Goal: Task Accomplishment & Management: Use online tool/utility

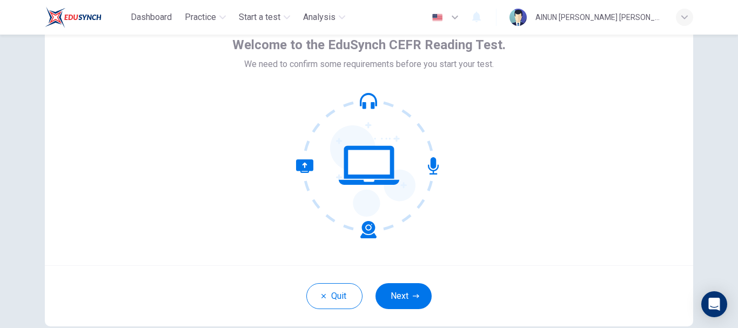
scroll to position [108, 0]
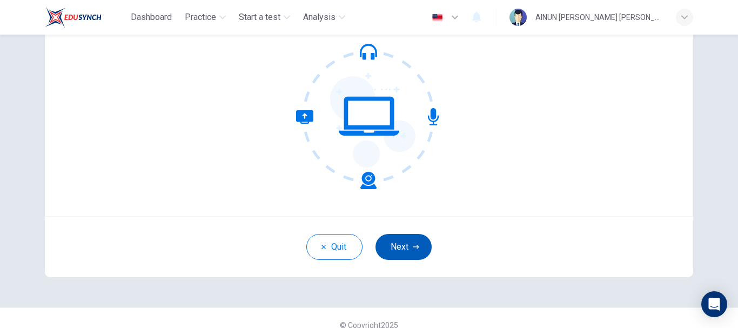
click at [398, 243] on button "Next" at bounding box center [403, 247] width 56 height 26
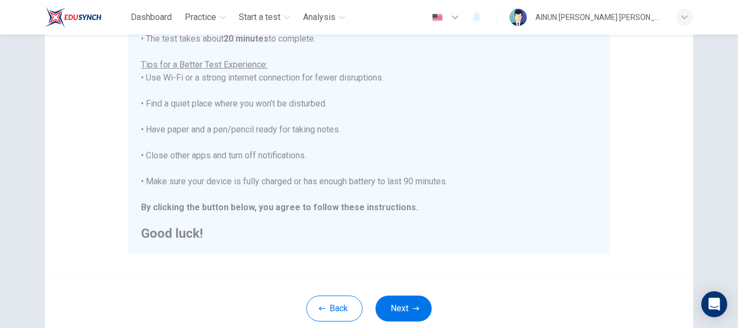
scroll to position [216, 0]
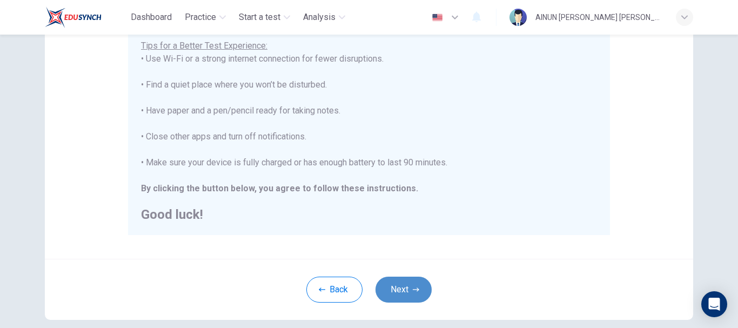
click at [398, 287] on button "Next" at bounding box center [403, 289] width 56 height 26
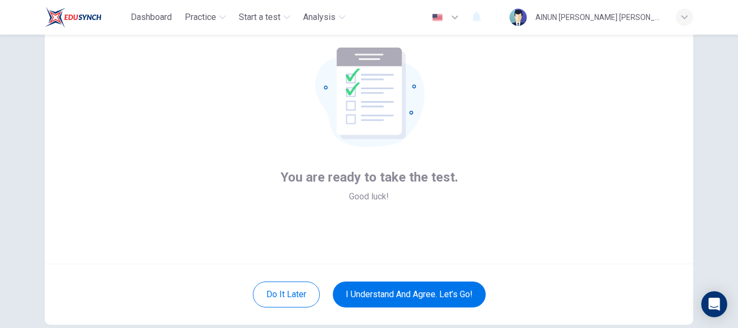
scroll to position [122, 0]
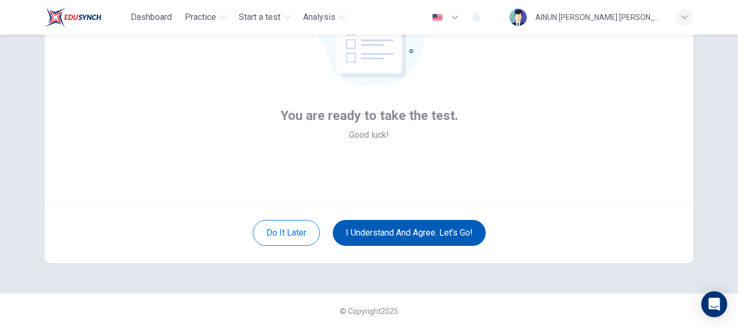
click at [425, 230] on button "I understand and agree. Let’s go!" at bounding box center [409, 233] width 153 height 26
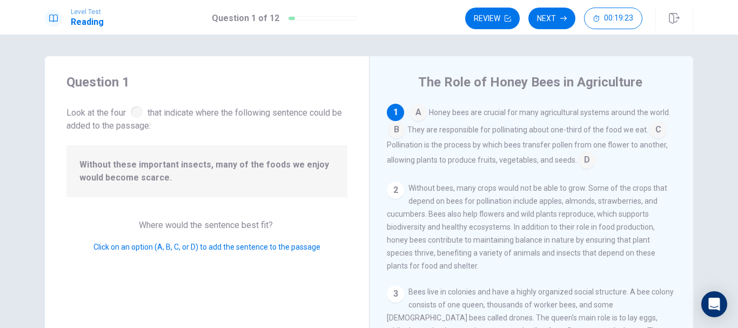
click at [578, 158] on input at bounding box center [586, 160] width 17 height 17
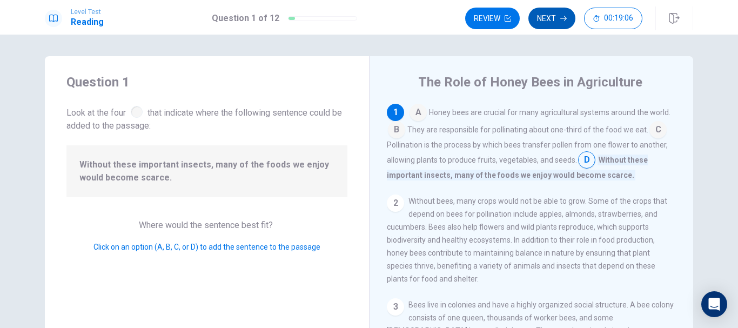
click at [545, 16] on button "Next" at bounding box center [551, 19] width 47 height 22
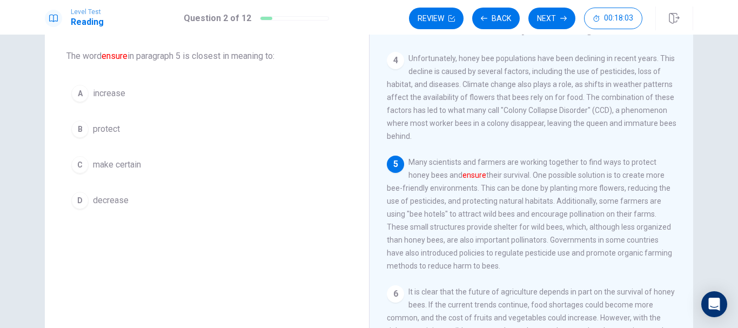
scroll to position [216, 0]
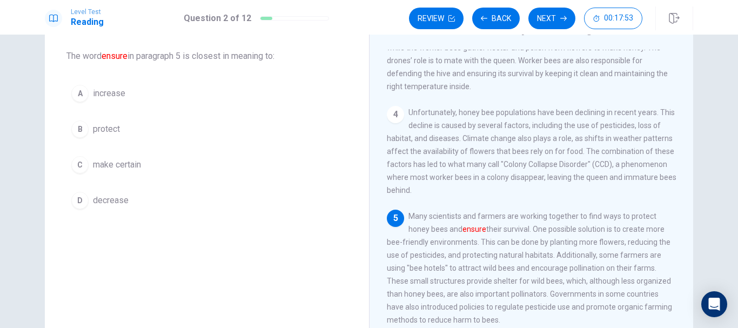
click at [76, 167] on div "C" at bounding box center [79, 164] width 17 height 17
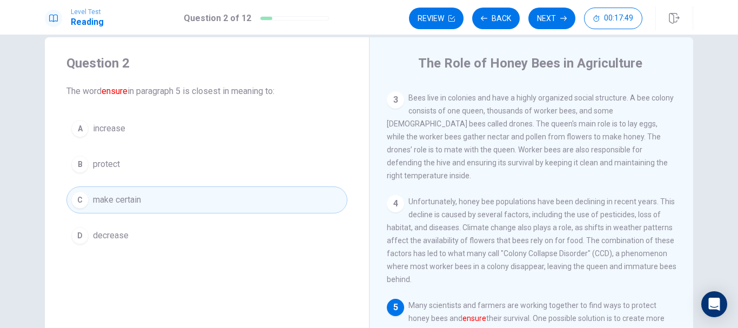
scroll to position [0, 0]
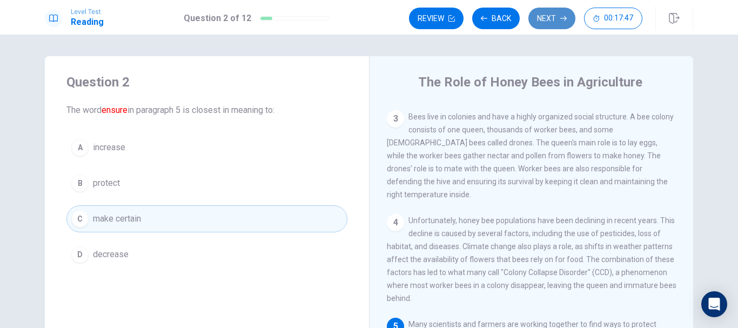
click at [542, 12] on button "Next" at bounding box center [551, 19] width 47 height 22
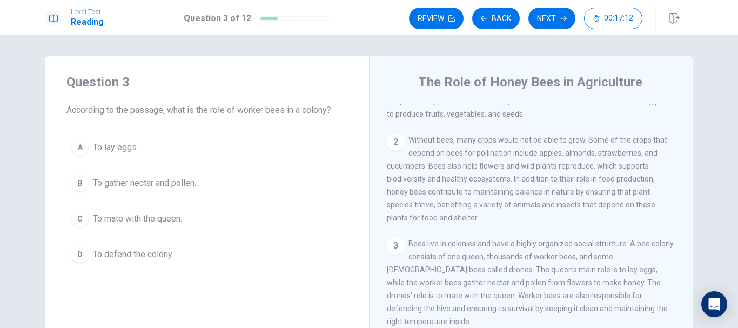
scroll to position [54, 0]
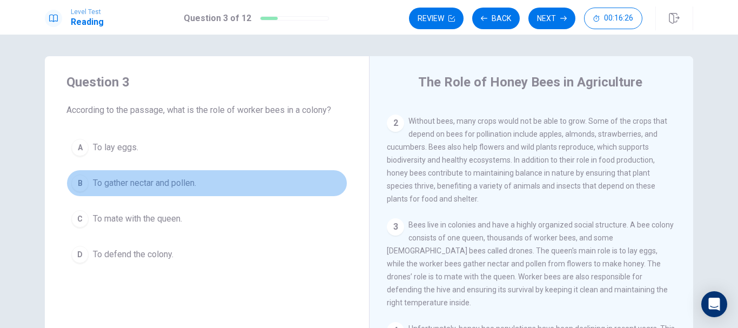
click at [75, 185] on div "B" at bounding box center [79, 182] width 17 height 17
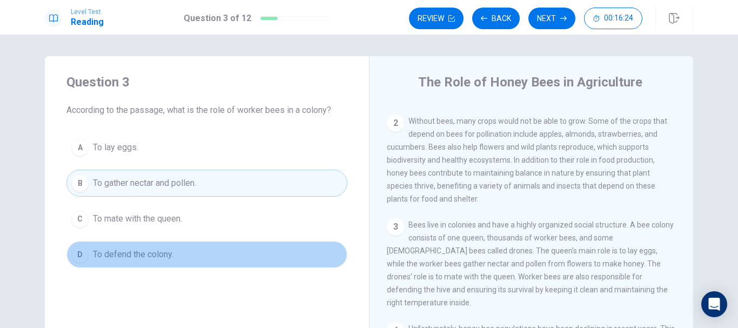
click at [113, 252] on span "To defend the colony." at bounding box center [133, 254] width 80 height 13
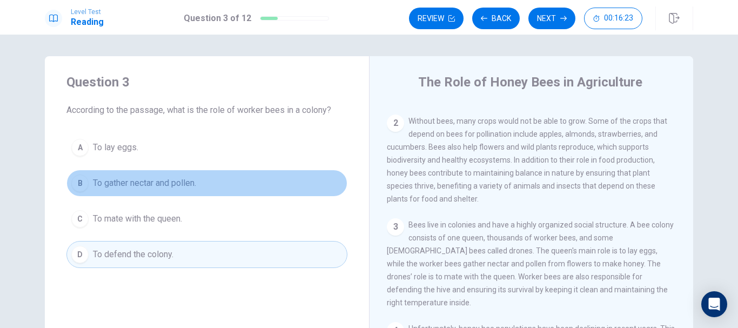
click at [154, 183] on span "To gather nectar and pollen." at bounding box center [144, 183] width 103 height 13
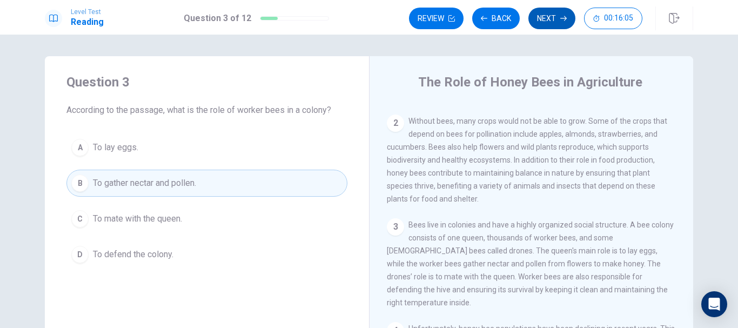
click at [545, 17] on button "Next" at bounding box center [551, 19] width 47 height 22
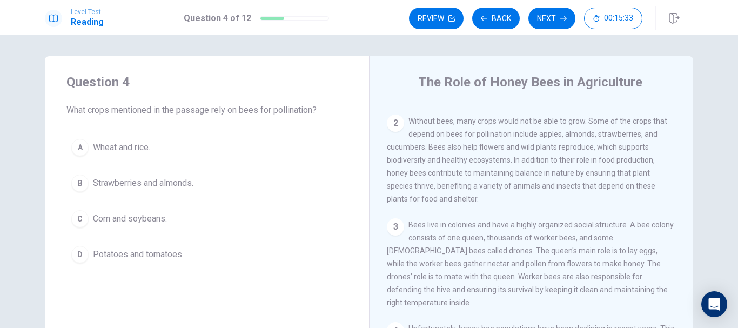
click at [84, 177] on button "B Strawberries and almonds." at bounding box center [206, 183] width 281 height 27
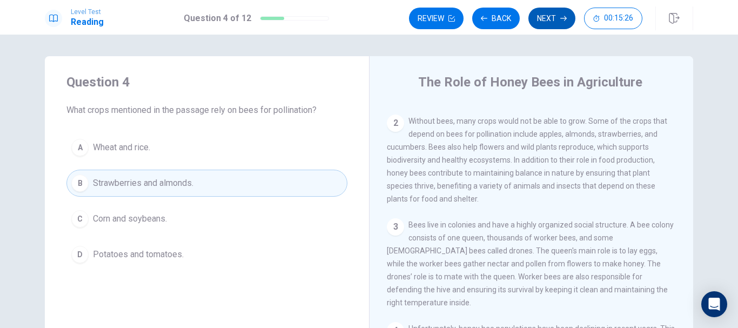
click at [549, 16] on button "Next" at bounding box center [551, 19] width 47 height 22
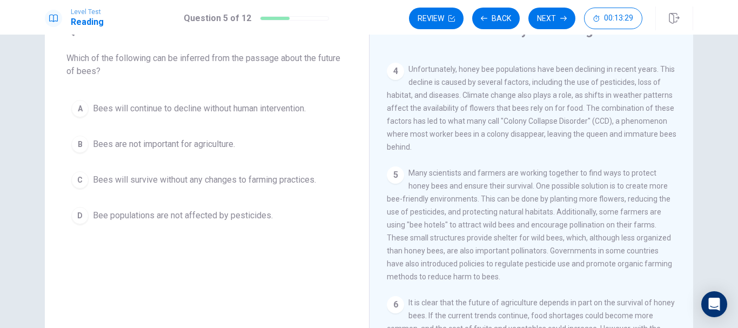
scroll to position [280, 0]
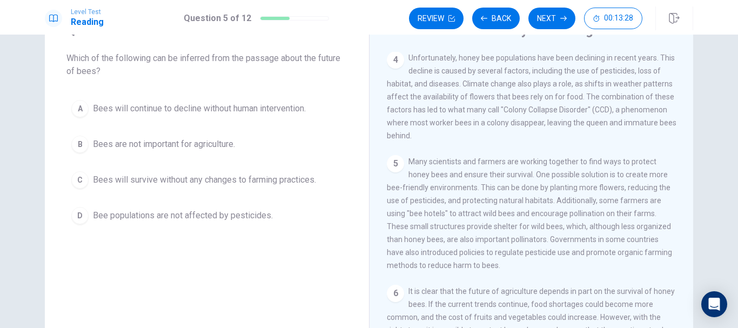
click at [80, 106] on div "A" at bounding box center [79, 108] width 17 height 17
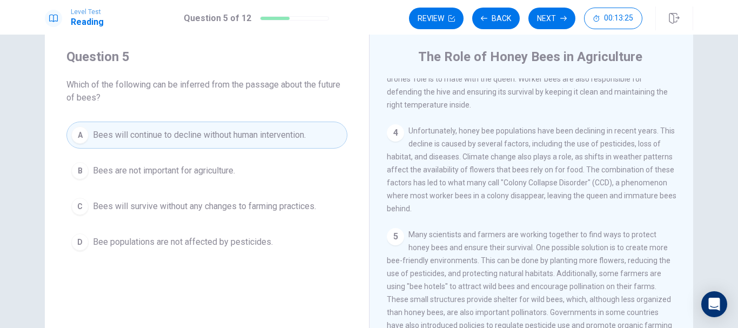
scroll to position [0, 0]
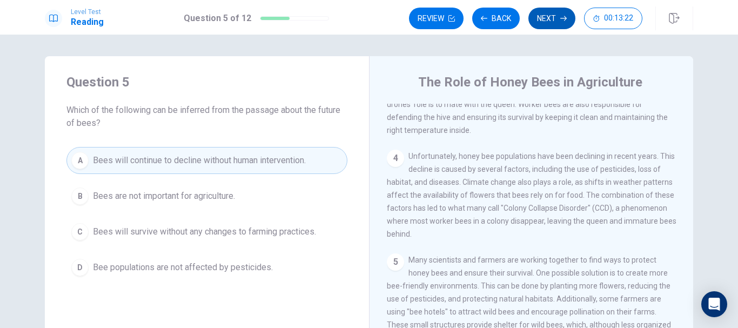
click at [545, 19] on button "Next" at bounding box center [551, 19] width 47 height 22
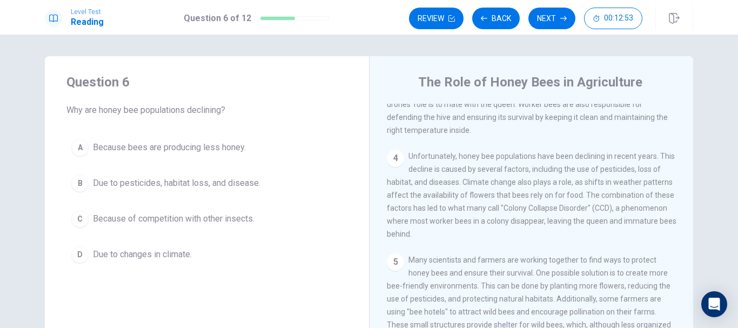
click at [76, 183] on div "B" at bounding box center [79, 182] width 17 height 17
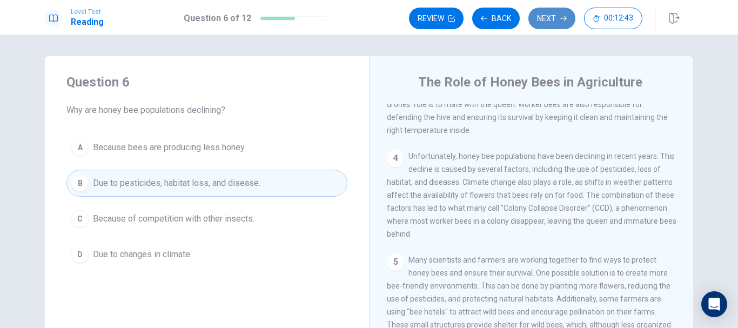
click at [552, 17] on button "Next" at bounding box center [551, 19] width 47 height 22
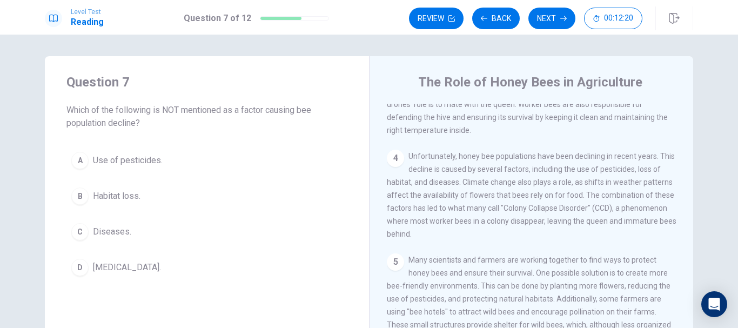
click at [80, 271] on div "D" at bounding box center [79, 267] width 17 height 17
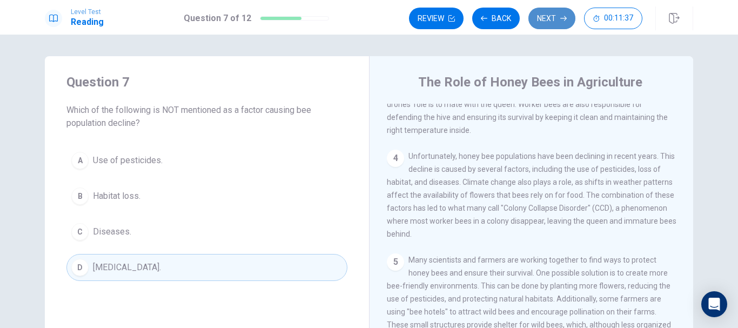
click at [551, 15] on button "Next" at bounding box center [551, 19] width 47 height 22
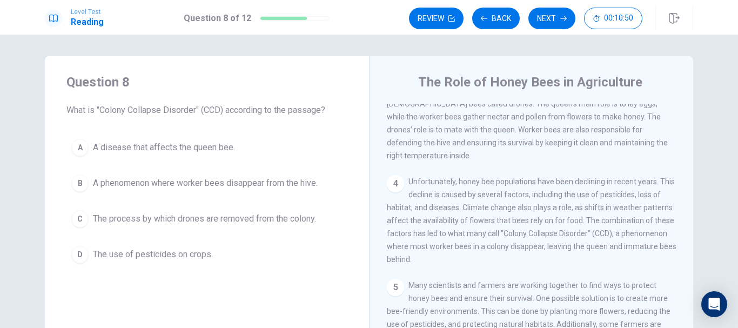
scroll to position [226, 0]
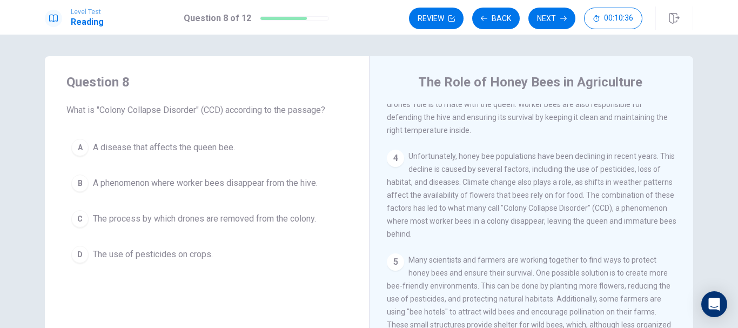
drag, startPoint x: 78, startPoint y: 182, endPoint x: 84, endPoint y: 180, distance: 6.2
click at [79, 182] on div "B" at bounding box center [79, 182] width 17 height 17
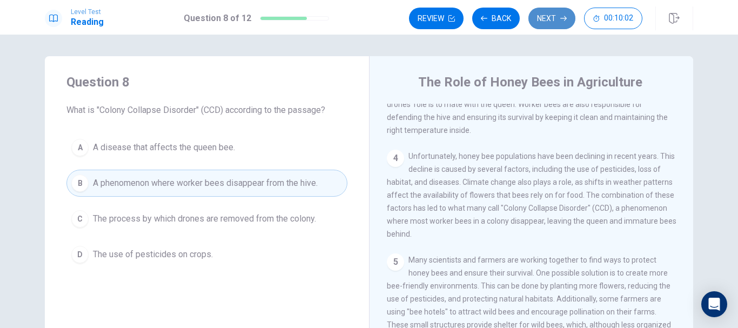
click at [549, 17] on button "Next" at bounding box center [551, 19] width 47 height 22
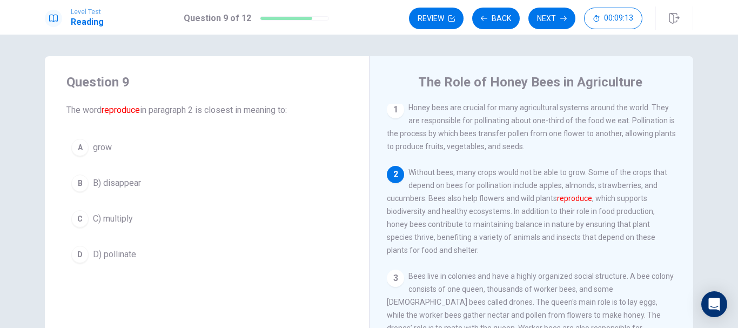
scroll to position [0, 0]
click at [79, 219] on div "C" at bounding box center [79, 218] width 17 height 17
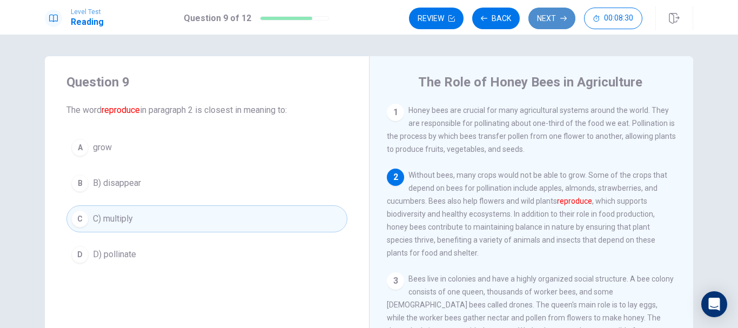
click at [546, 16] on button "Next" at bounding box center [551, 19] width 47 height 22
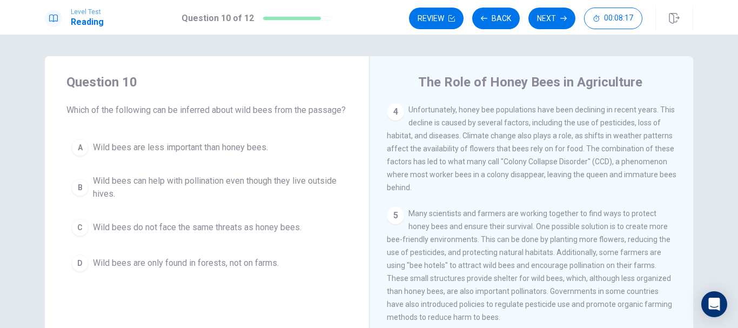
scroll to position [54, 0]
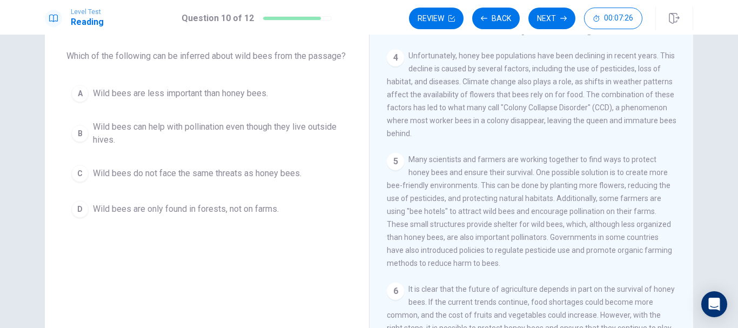
click at [78, 142] on div "B" at bounding box center [79, 133] width 17 height 17
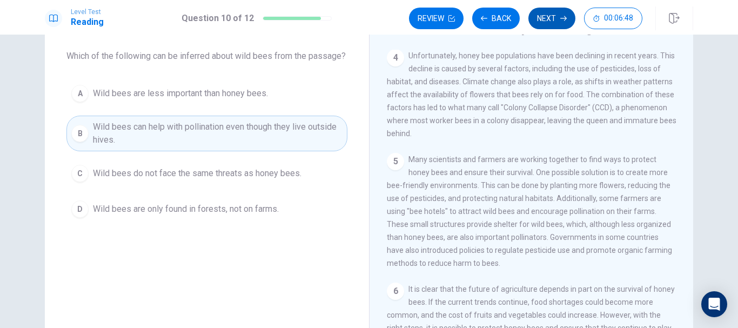
click at [552, 16] on button "Next" at bounding box center [551, 19] width 47 height 22
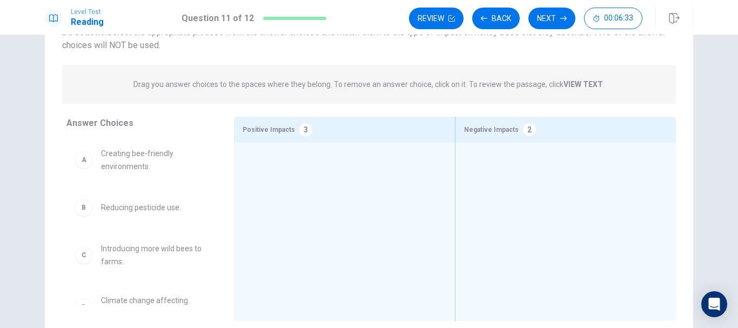
scroll to position [108, 0]
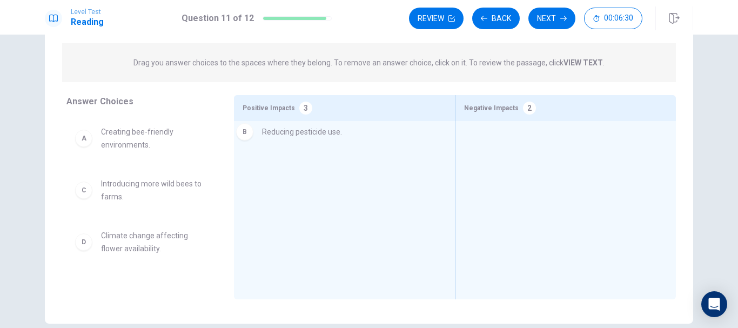
drag, startPoint x: 157, startPoint y: 187, endPoint x: 324, endPoint y: 133, distance: 175.4
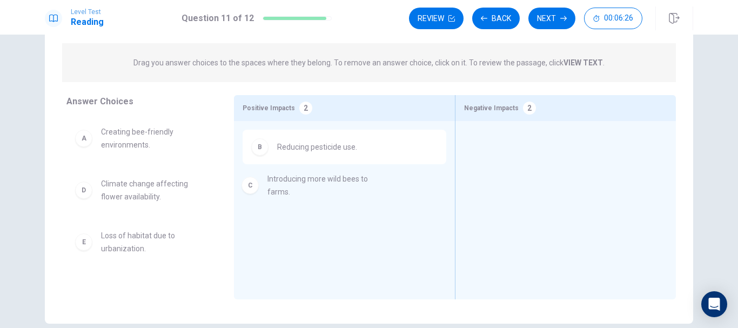
drag, startPoint x: 117, startPoint y: 194, endPoint x: 303, endPoint y: 188, distance: 186.4
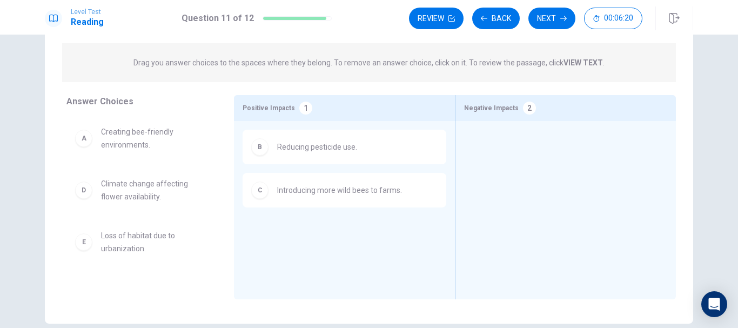
scroll to position [0, 0]
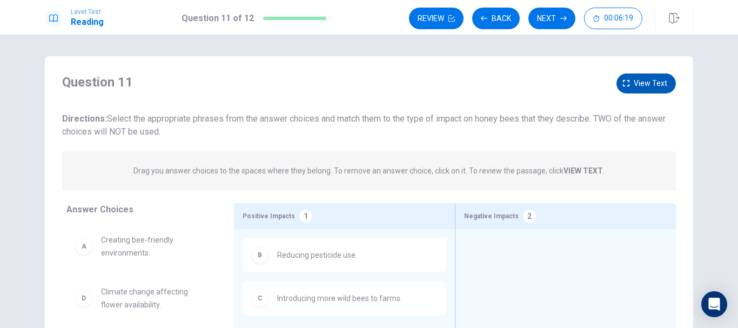
click at [644, 83] on span "View text" at bounding box center [649, 83] width 33 height 13
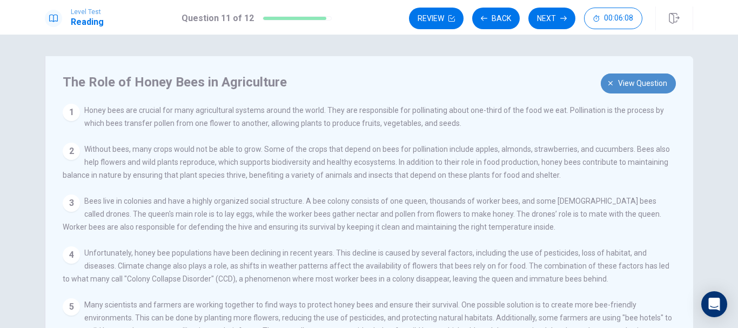
click at [625, 85] on span "View question" at bounding box center [642, 83] width 49 height 13
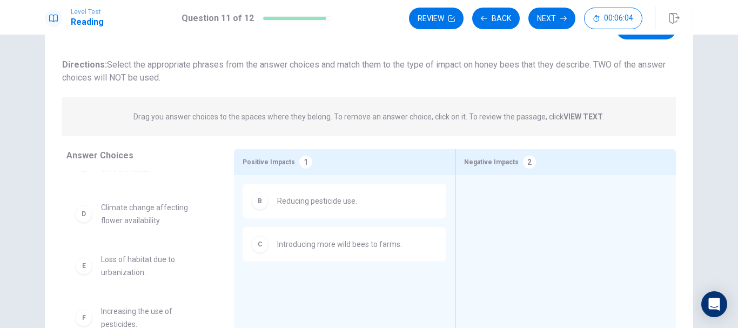
scroll to position [27, 0]
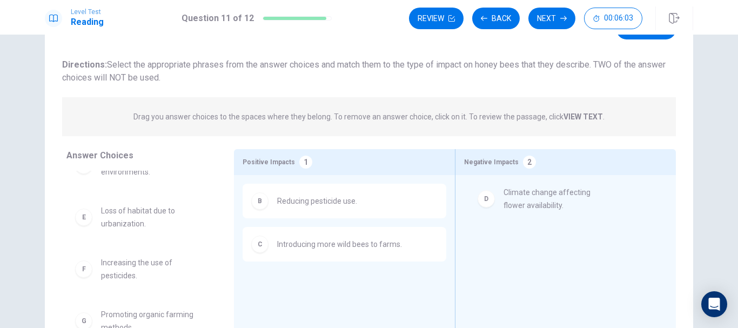
drag, startPoint x: 128, startPoint y: 221, endPoint x: 500, endPoint y: 213, distance: 372.1
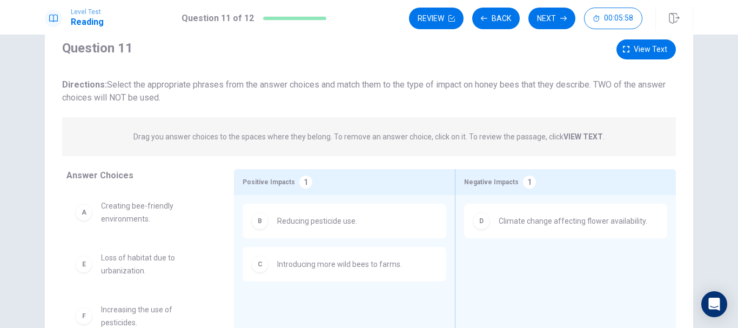
scroll to position [0, 0]
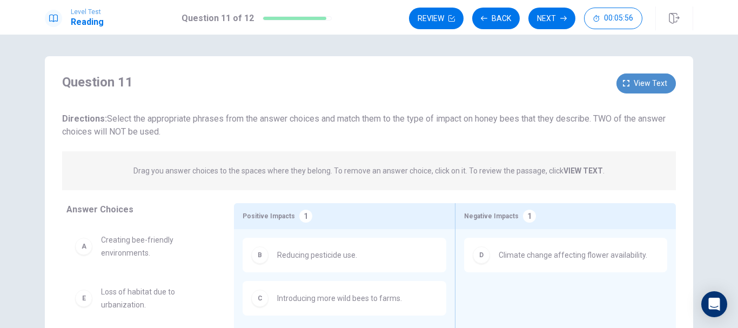
click at [631, 80] on button "View text" at bounding box center [645, 83] width 59 height 20
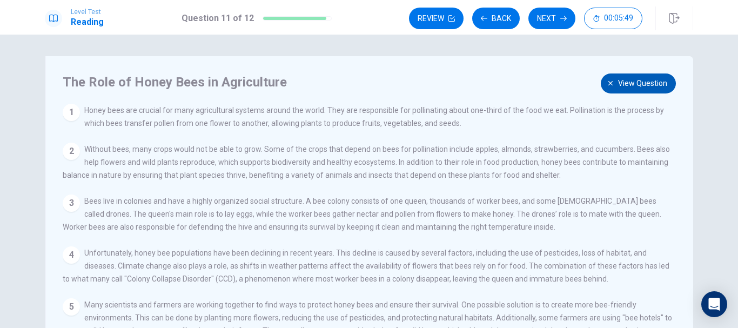
click at [639, 77] on span "View question" at bounding box center [642, 83] width 49 height 13
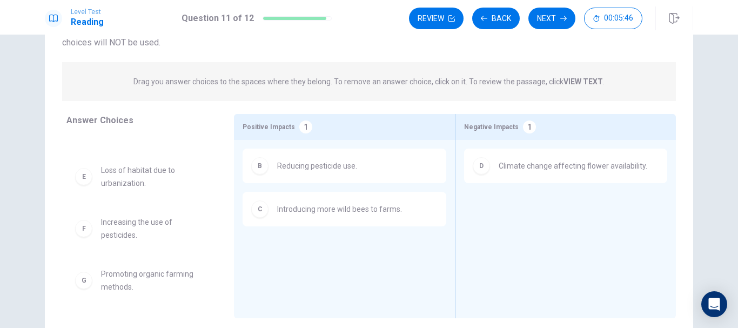
scroll to position [108, 0]
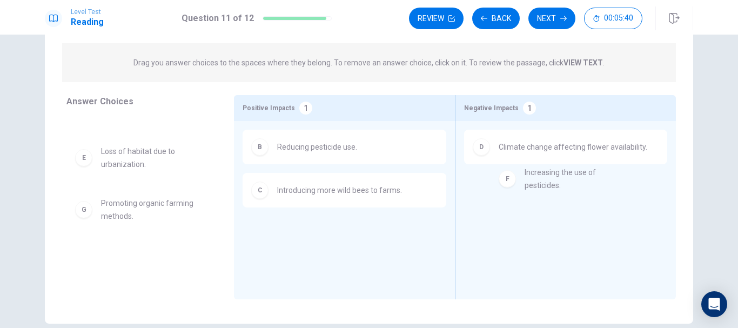
drag, startPoint x: 130, startPoint y: 211, endPoint x: 560, endPoint y: 181, distance: 431.9
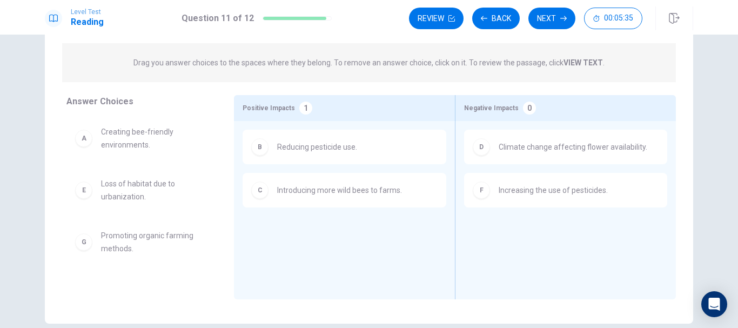
scroll to position [54, 0]
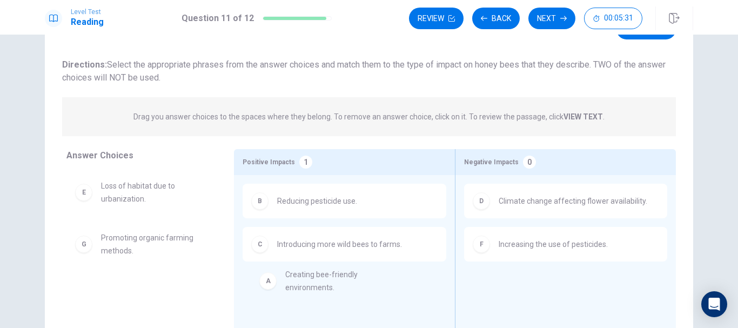
drag, startPoint x: 131, startPoint y: 193, endPoint x: 321, endPoint y: 283, distance: 210.4
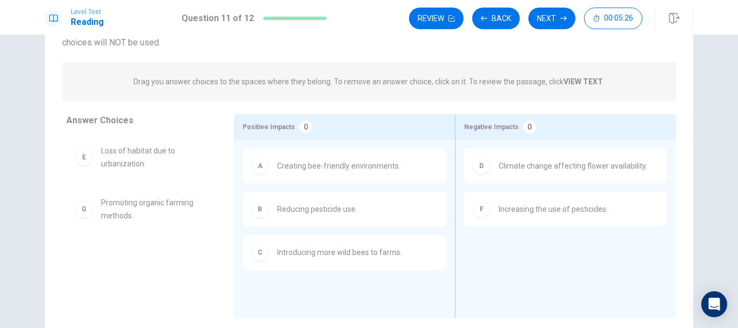
scroll to position [108, 0]
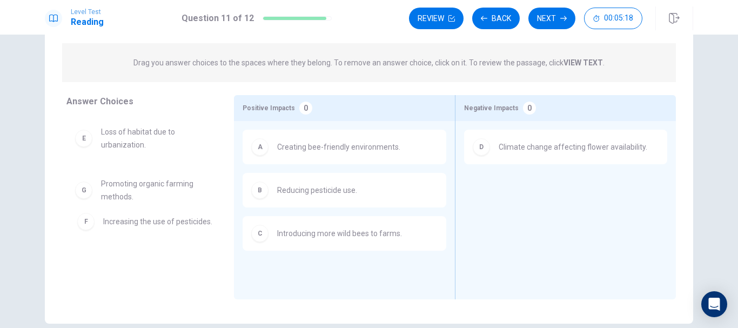
drag, startPoint x: 513, startPoint y: 197, endPoint x: 125, endPoint y: 225, distance: 389.2
drag, startPoint x: 129, startPoint y: 141, endPoint x: 551, endPoint y: 207, distance: 427.4
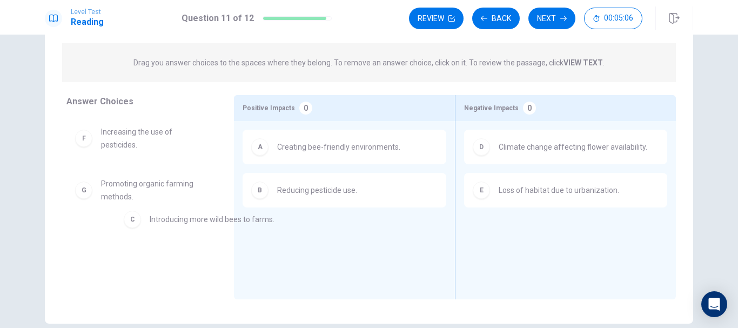
drag, startPoint x: 331, startPoint y: 241, endPoint x: 187, endPoint y: 226, distance: 145.0
drag, startPoint x: 151, startPoint y: 152, endPoint x: 343, endPoint y: 261, distance: 220.3
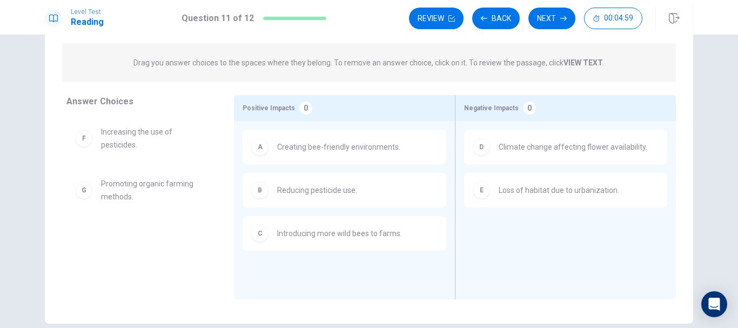
scroll to position [0, 0]
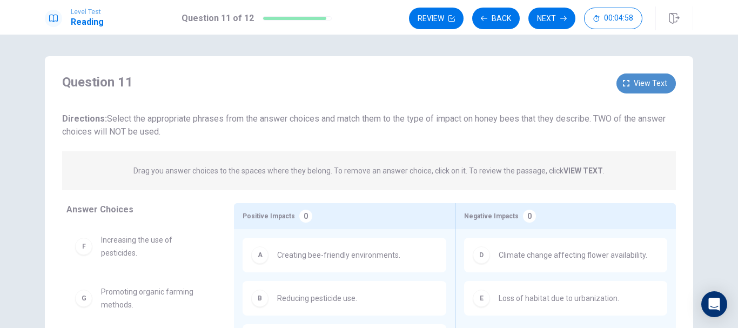
click at [638, 82] on span "View text" at bounding box center [649, 83] width 33 height 13
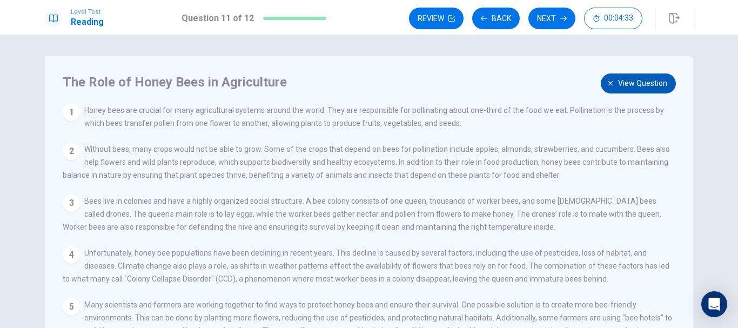
click at [629, 76] on button "View question" at bounding box center [637, 83] width 75 height 20
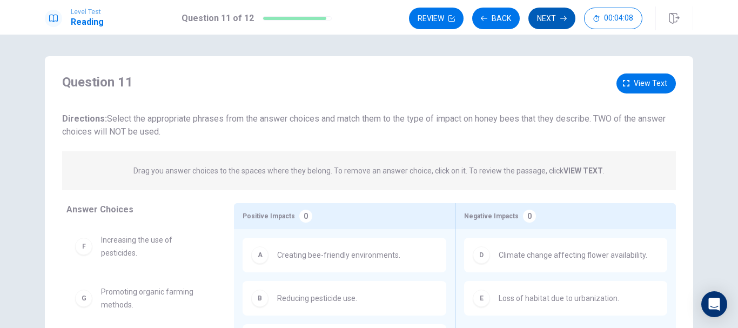
click at [546, 21] on button "Next" at bounding box center [551, 19] width 47 height 22
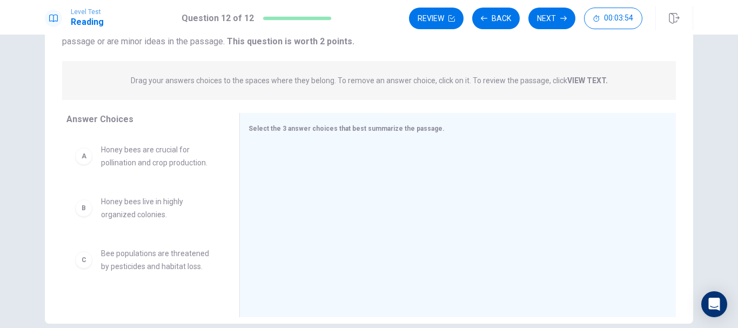
scroll to position [54, 0]
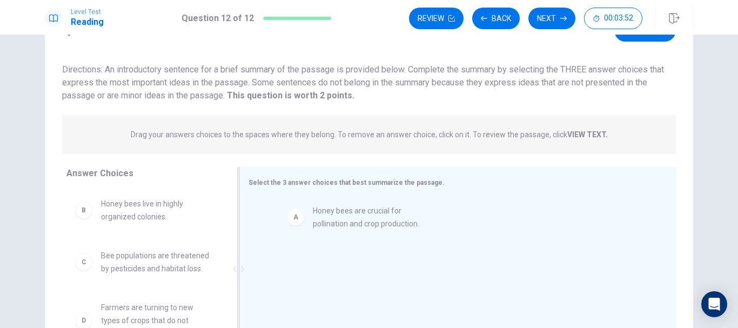
drag, startPoint x: 191, startPoint y: 210, endPoint x: 377, endPoint y: 221, distance: 186.6
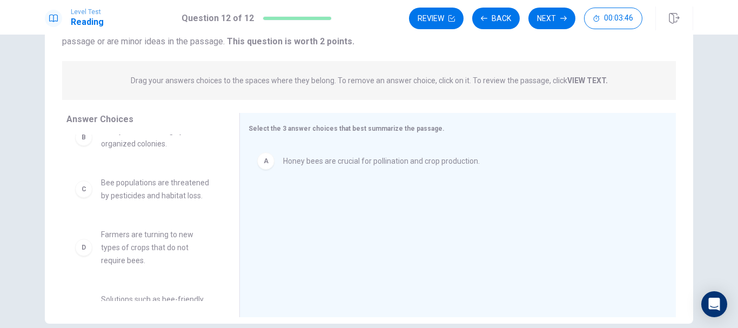
scroll to position [0, 0]
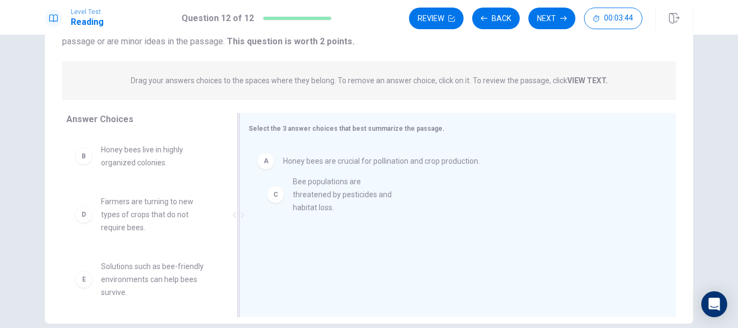
drag, startPoint x: 148, startPoint y: 215, endPoint x: 347, endPoint y: 195, distance: 199.2
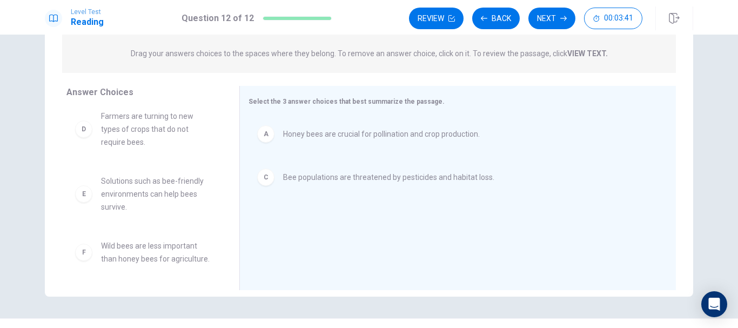
scroll to position [160, 0]
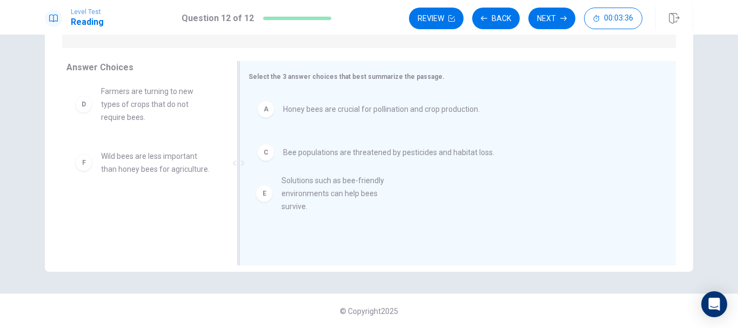
drag, startPoint x: 112, startPoint y: 171, endPoint x: 301, endPoint y: 197, distance: 190.7
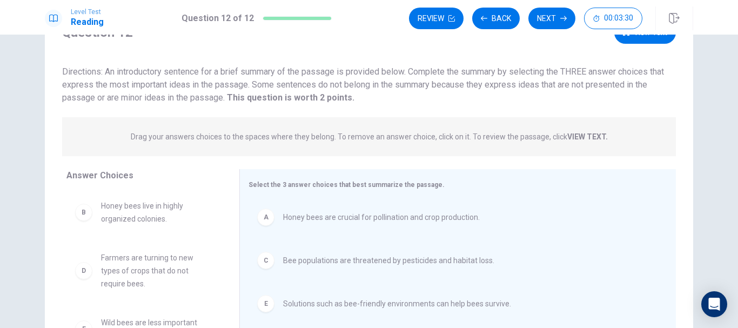
scroll to position [0, 0]
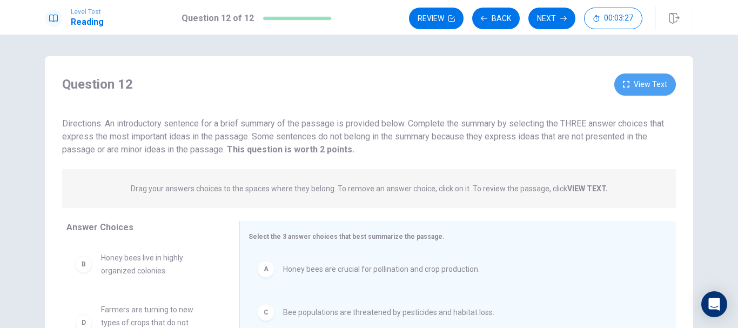
click at [646, 80] on button "View Text" at bounding box center [645, 84] width 62 height 22
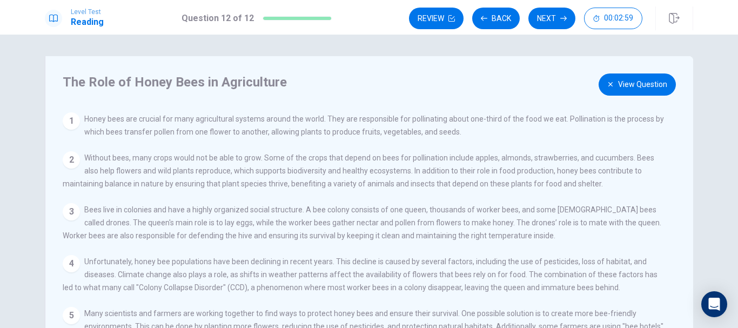
click at [625, 84] on button "View Question" at bounding box center [636, 84] width 77 height 22
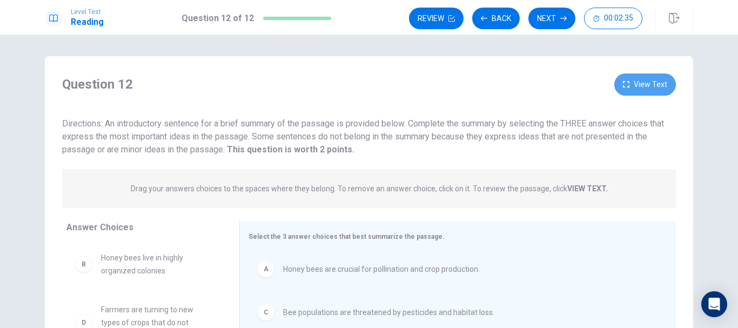
click at [663, 82] on button "View Text" at bounding box center [645, 84] width 62 height 22
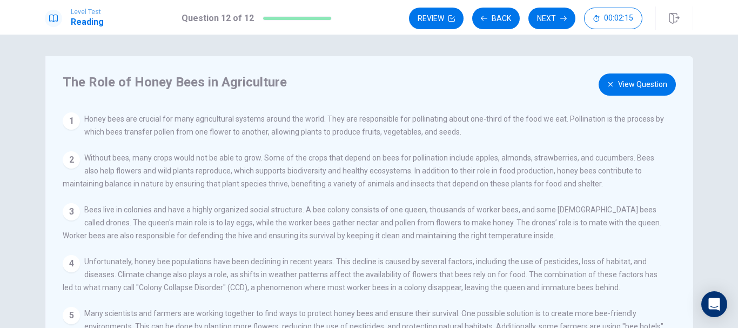
click at [637, 88] on button "View Question" at bounding box center [636, 84] width 77 height 22
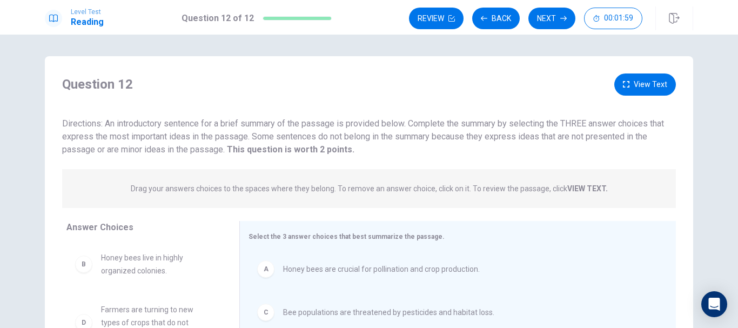
click at [638, 80] on button "View Text" at bounding box center [645, 84] width 62 height 22
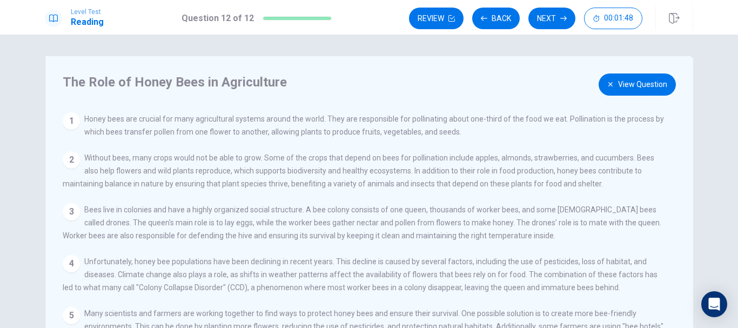
click at [619, 85] on button "View Question" at bounding box center [636, 84] width 77 height 22
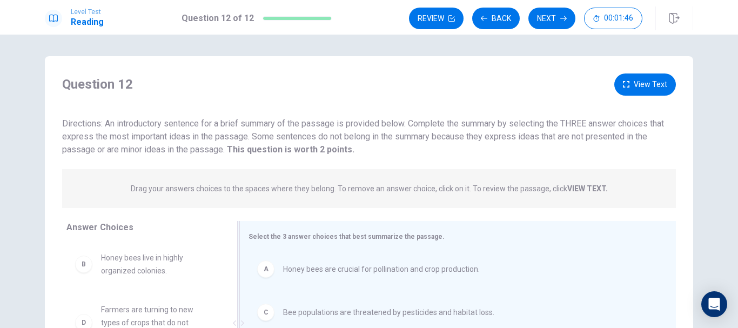
scroll to position [54, 0]
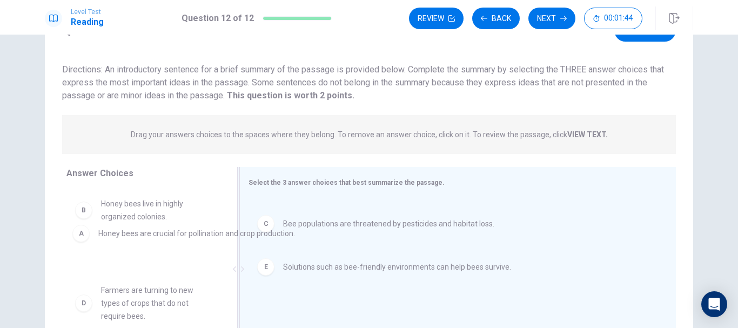
drag, startPoint x: 334, startPoint y: 217, endPoint x: 101, endPoint y: 240, distance: 234.4
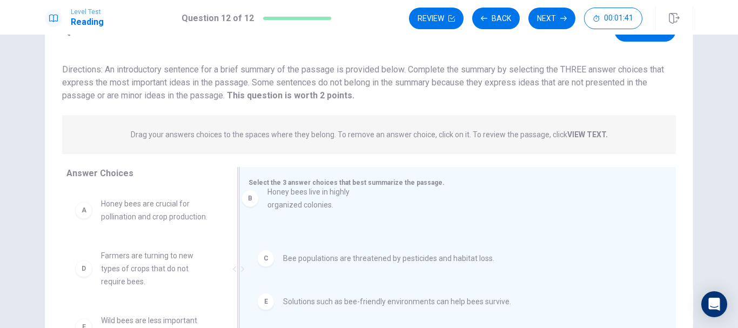
drag, startPoint x: 133, startPoint y: 269, endPoint x: 315, endPoint y: 229, distance: 186.8
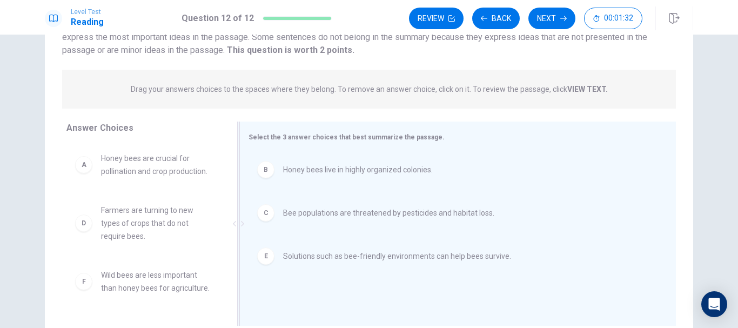
scroll to position [108, 0]
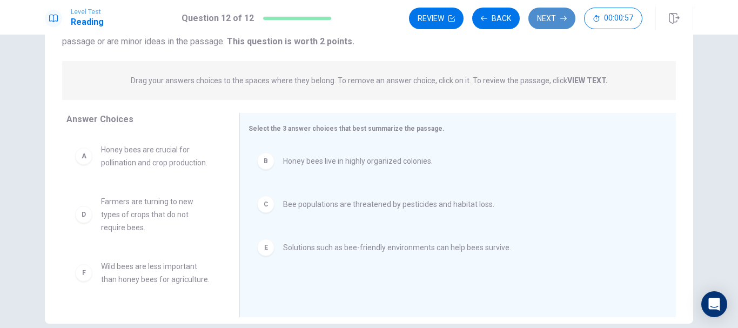
click at [551, 21] on button "Next" at bounding box center [551, 19] width 47 height 22
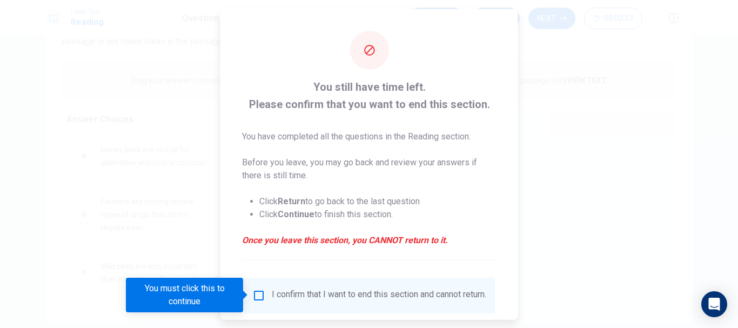
click at [554, 201] on div at bounding box center [369, 164] width 738 height 328
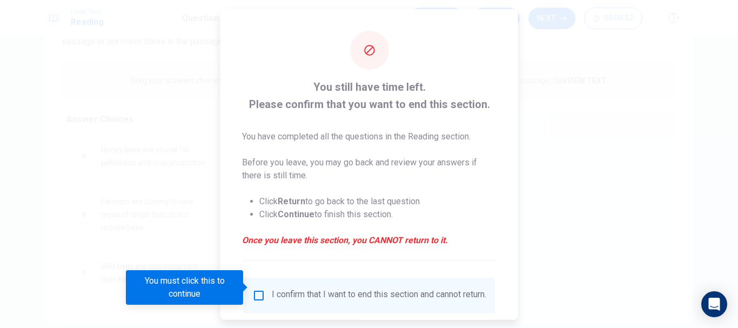
scroll to position [75, 0]
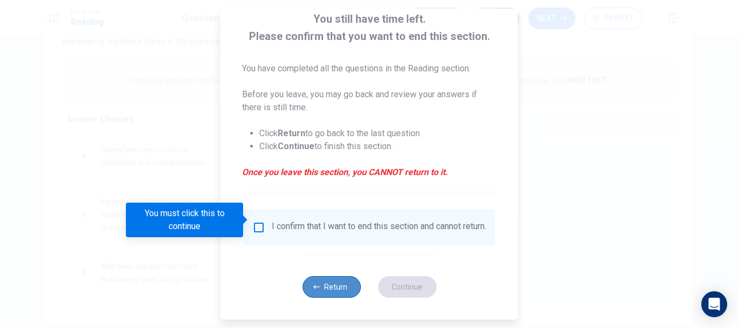
click at [327, 290] on button "Return" at bounding box center [331, 287] width 58 height 22
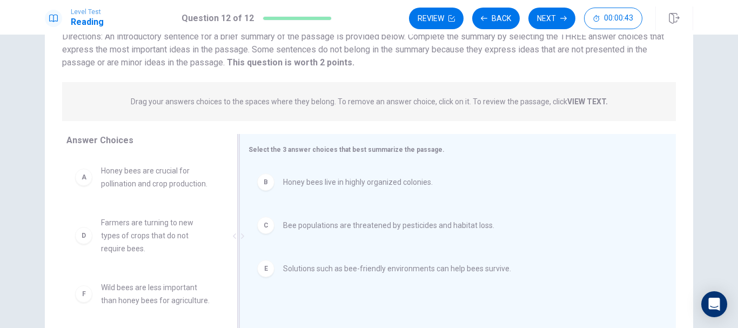
scroll to position [106, 0]
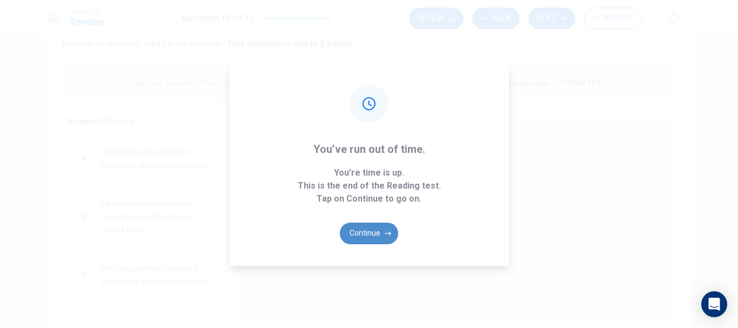
click at [372, 233] on button "Continue" at bounding box center [369, 233] width 58 height 22
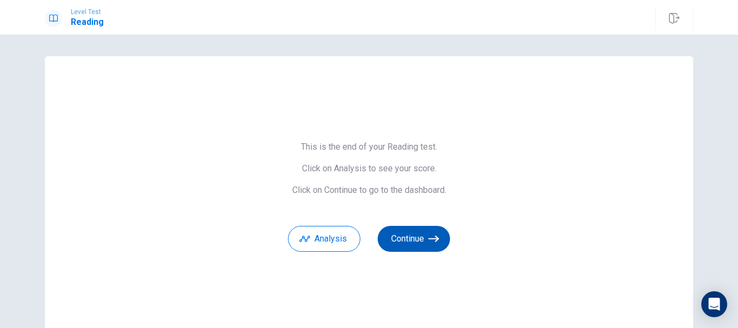
click at [410, 237] on button "Continue" at bounding box center [413, 239] width 72 height 26
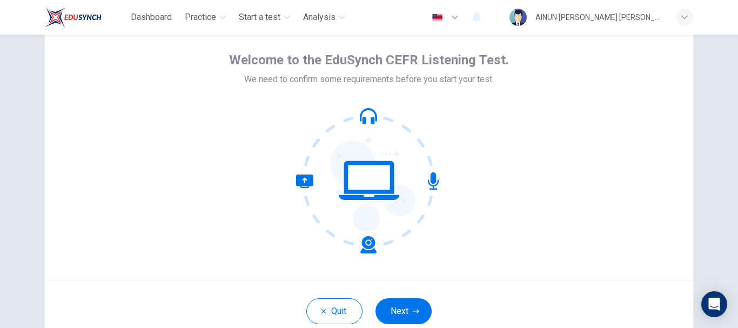
scroll to position [108, 0]
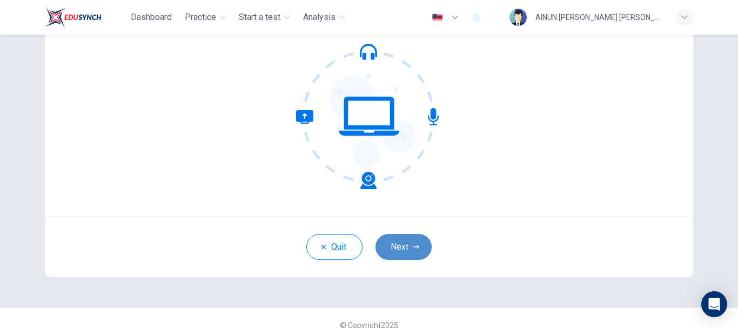
click at [413, 247] on icon "button" at bounding box center [416, 247] width 6 height 6
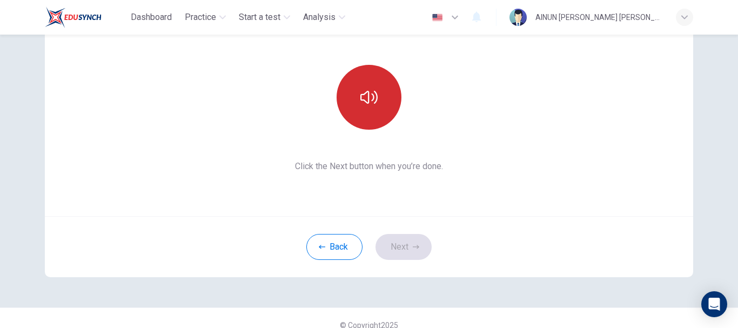
click at [356, 103] on button "button" at bounding box center [368, 97] width 65 height 65
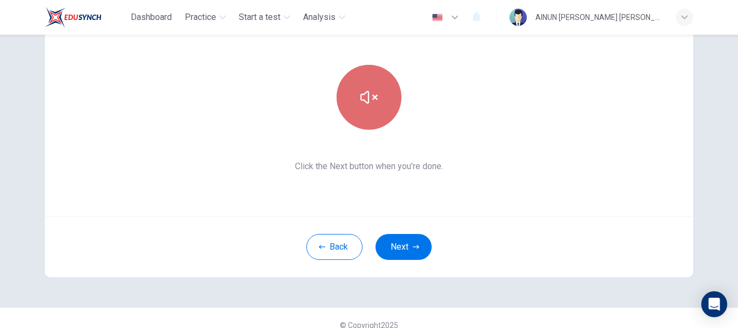
click at [366, 105] on icon "button" at bounding box center [368, 97] width 17 height 17
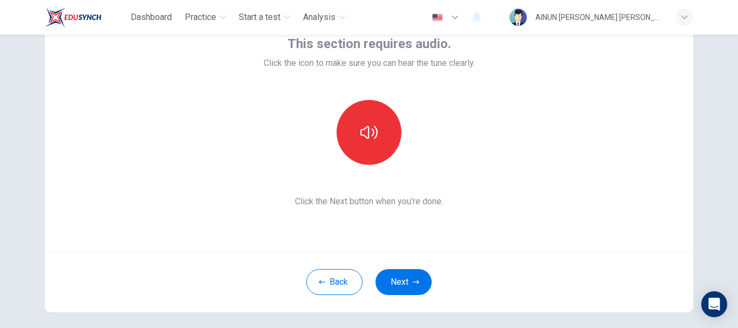
scroll to position [54, 0]
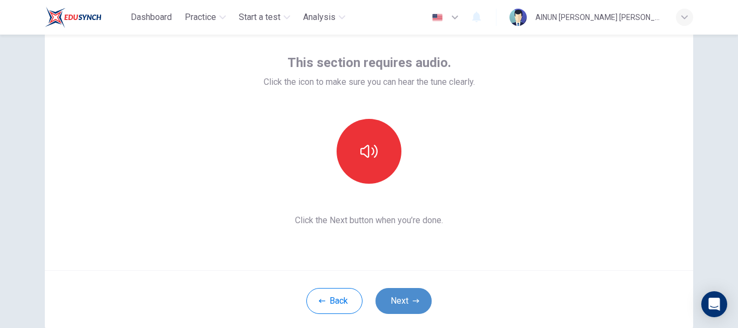
click at [387, 306] on button "Next" at bounding box center [403, 301] width 56 height 26
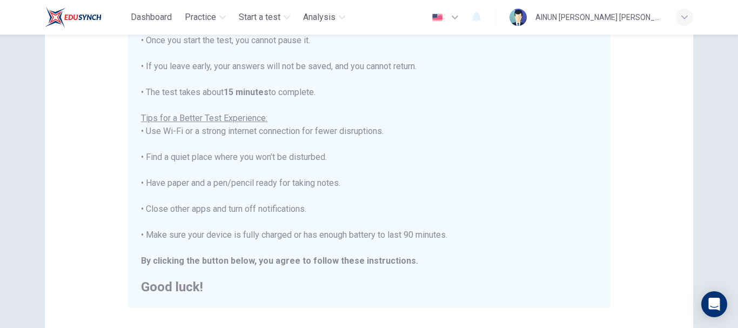
scroll to position [162, 0]
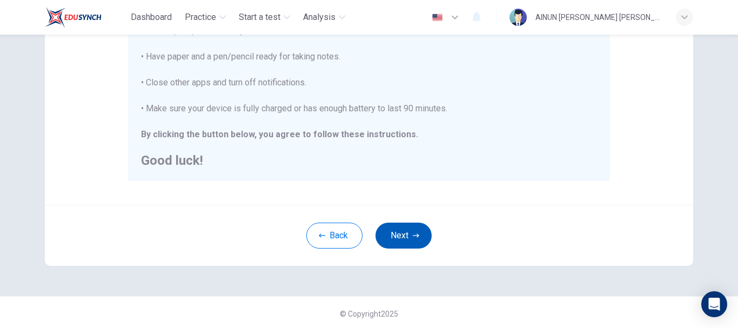
click at [395, 233] on button "Next" at bounding box center [403, 235] width 56 height 26
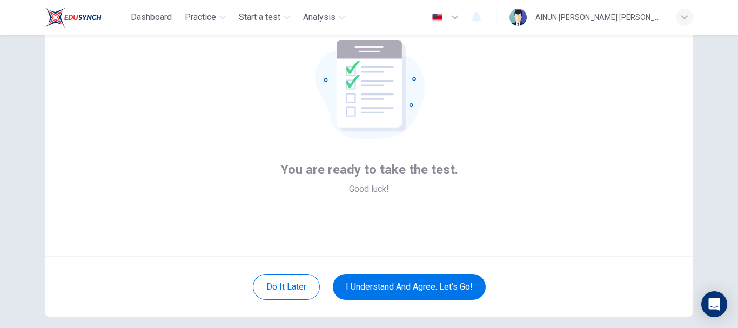
scroll to position [122, 0]
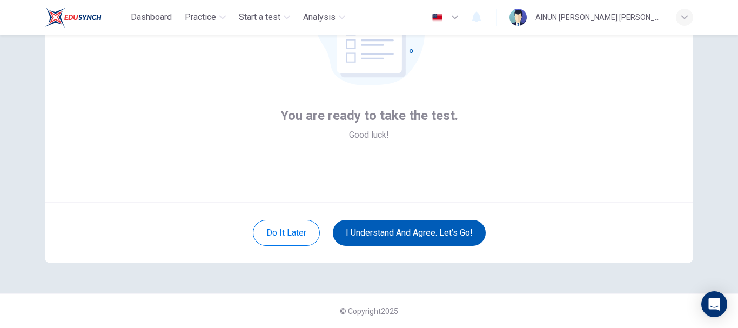
click at [382, 234] on button "I understand and agree. Let’s go!" at bounding box center [409, 233] width 153 height 26
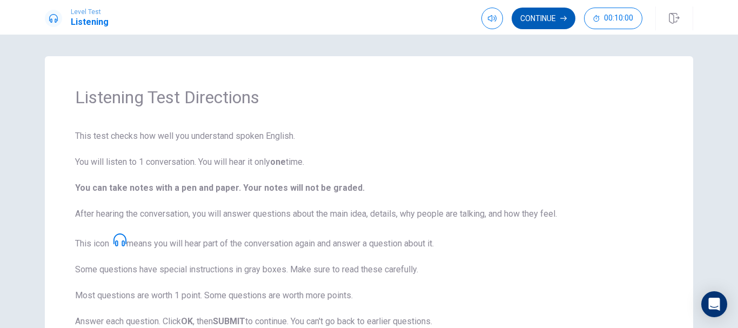
click at [548, 19] on button "Continue" at bounding box center [543, 19] width 64 height 22
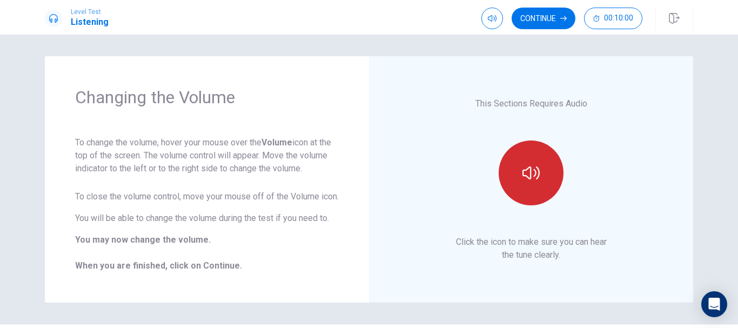
click at [528, 174] on icon "button" at bounding box center [530, 172] width 17 height 13
click at [532, 180] on icon "button" at bounding box center [530, 172] width 17 height 17
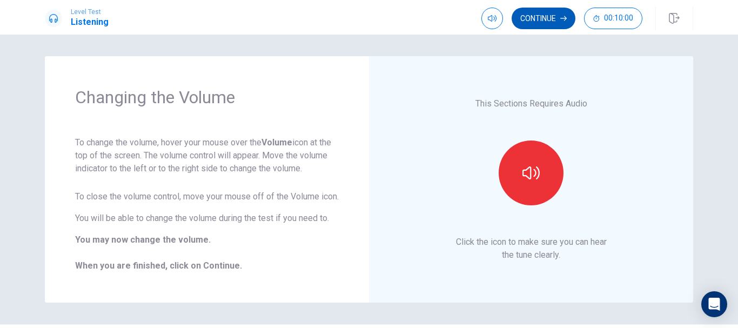
click at [543, 15] on button "Continue" at bounding box center [543, 19] width 64 height 22
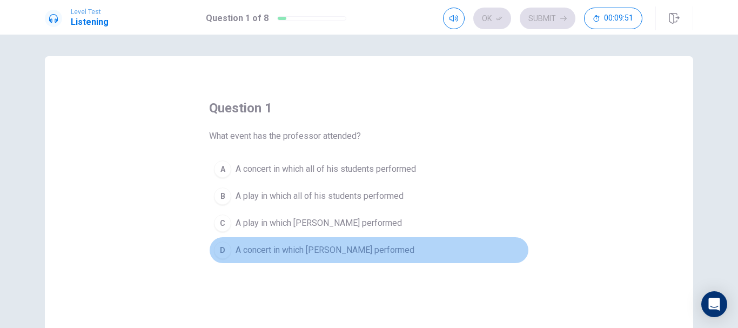
click at [217, 249] on div "D" at bounding box center [222, 249] width 17 height 17
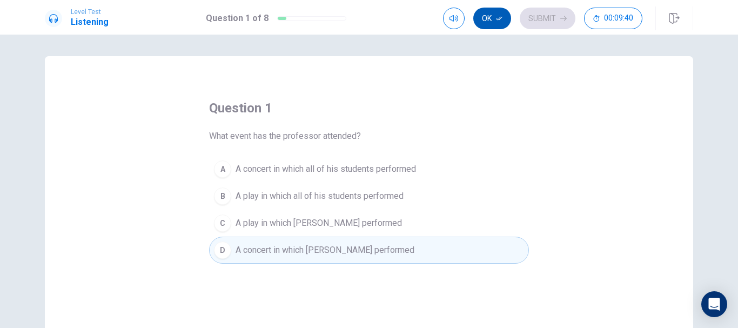
click at [496, 15] on button "Ok" at bounding box center [492, 19] width 38 height 22
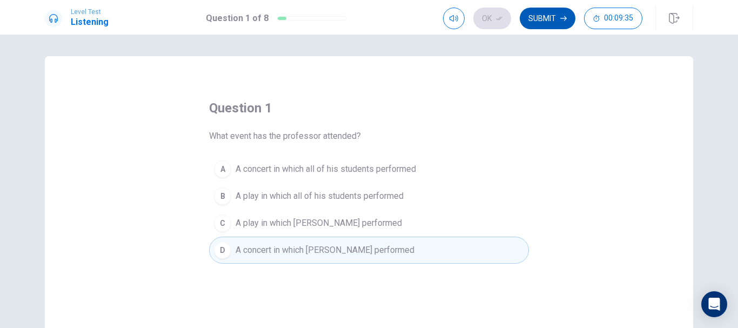
click at [552, 20] on button "Submit" at bounding box center [547, 19] width 56 height 22
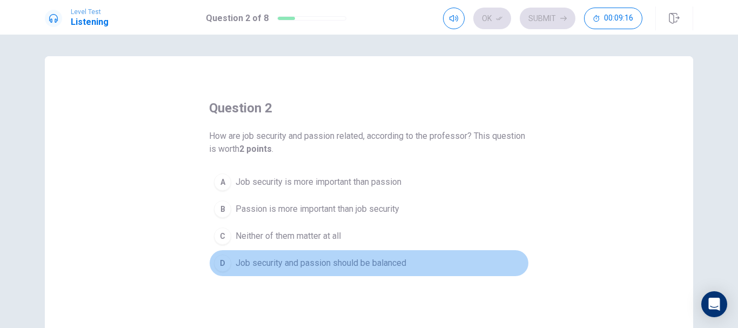
click at [221, 261] on div "D" at bounding box center [222, 262] width 17 height 17
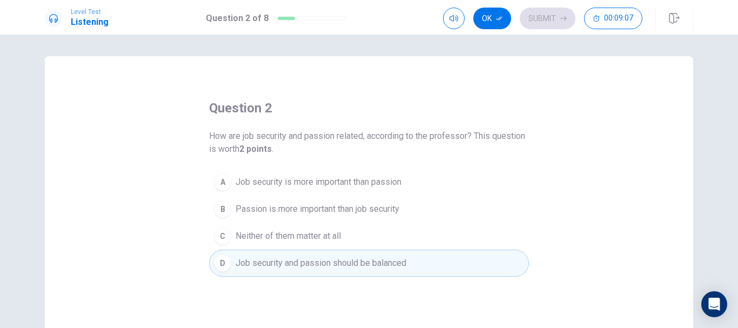
click at [395, 188] on span "Job security is more important than passion" at bounding box center [318, 181] width 166 height 13
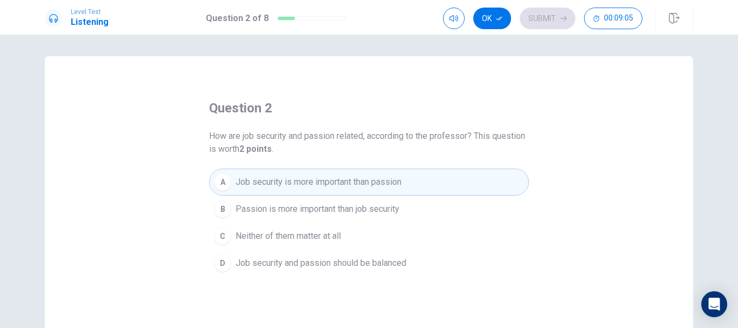
click at [356, 266] on span "Job security and passion should be balanced" at bounding box center [320, 262] width 171 height 13
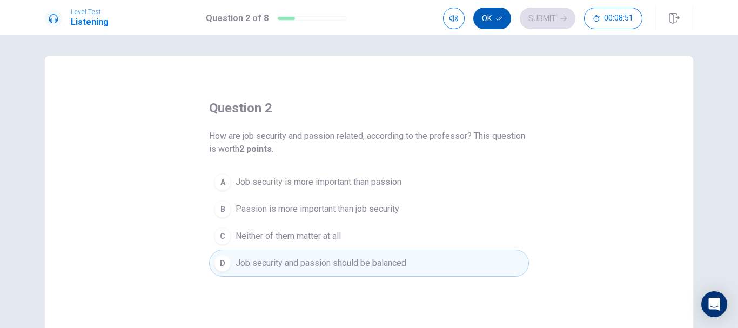
click at [485, 16] on button "Ok" at bounding box center [492, 19] width 38 height 22
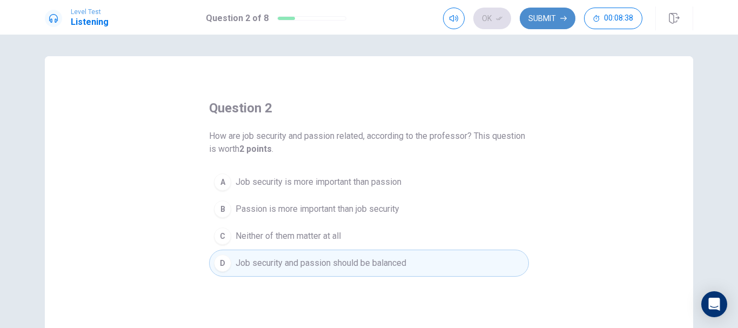
click at [553, 20] on button "Submit" at bounding box center [547, 19] width 56 height 22
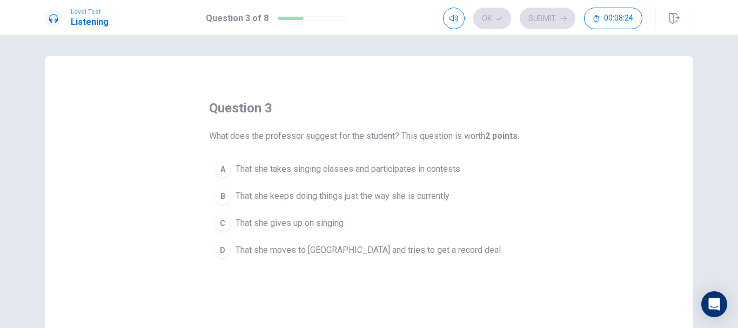
click at [216, 165] on div "A" at bounding box center [222, 168] width 17 height 17
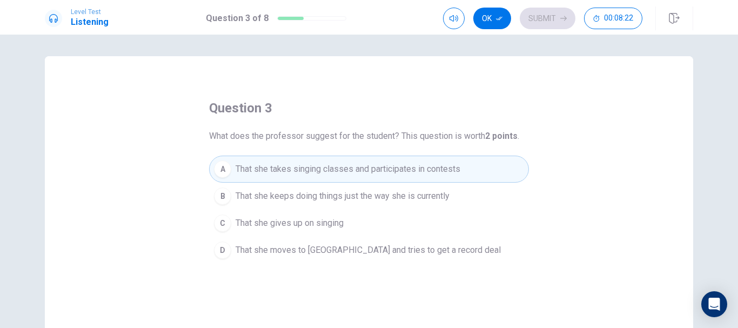
click at [425, 199] on span "That she keeps doing things just the way she is currently" at bounding box center [342, 196] width 214 height 13
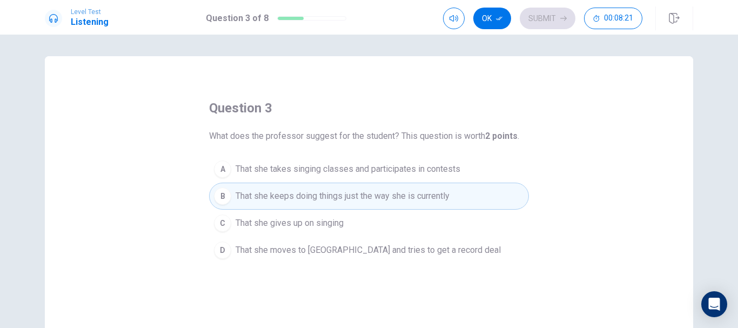
click at [429, 165] on span "That she takes singing classes and participates in contests" at bounding box center [347, 169] width 225 height 13
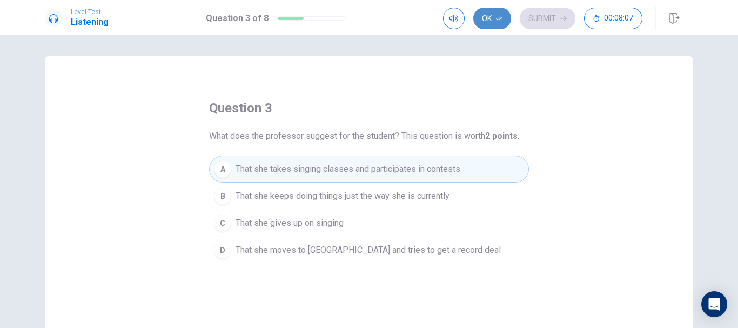
click at [491, 16] on button "Ok" at bounding box center [492, 19] width 38 height 22
click at [543, 22] on button "Submit" at bounding box center [547, 19] width 56 height 22
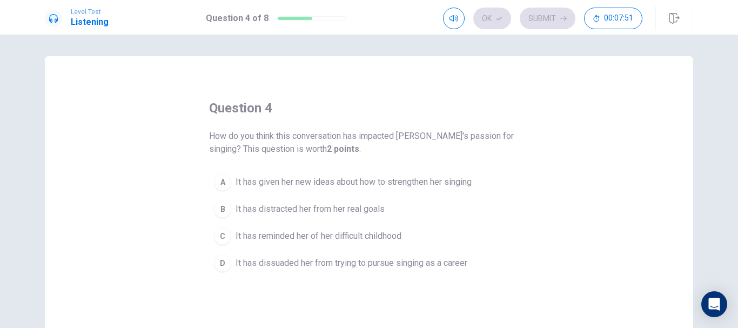
click at [395, 180] on span "It has given her new ideas about how to strengthen her singing" at bounding box center [353, 181] width 236 height 13
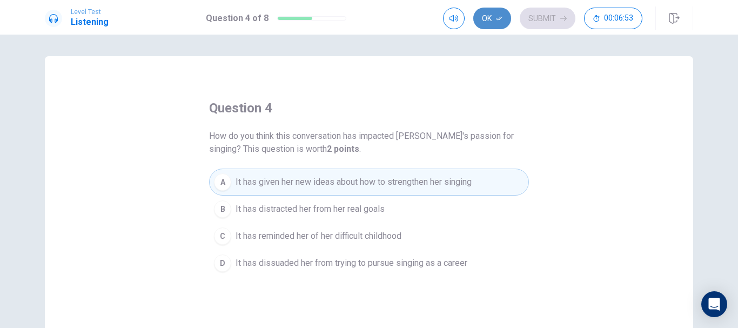
click at [494, 15] on button "Ok" at bounding box center [492, 19] width 38 height 22
click at [549, 15] on button "Submit" at bounding box center [547, 19] width 56 height 22
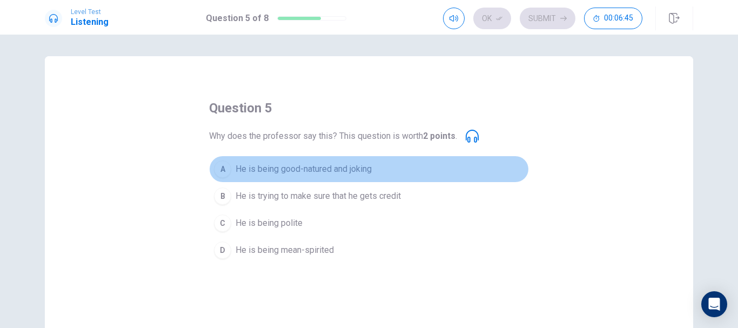
click at [221, 169] on div "A" at bounding box center [222, 168] width 17 height 17
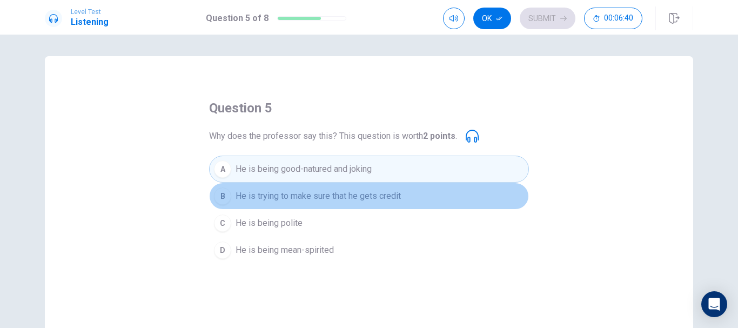
click at [394, 195] on span "He is trying to make sure that he gets credit" at bounding box center [317, 196] width 165 height 13
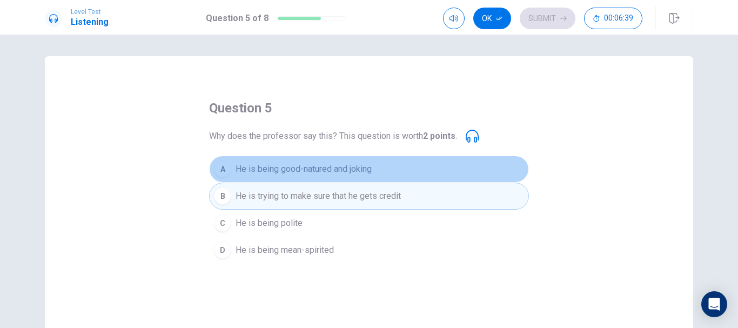
click at [350, 165] on span "He is being good-natured and joking" at bounding box center [303, 169] width 136 height 13
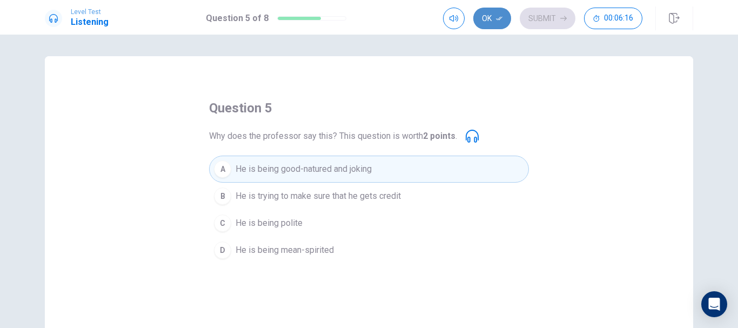
click at [495, 18] on button "Ok" at bounding box center [492, 19] width 38 height 22
click at [540, 19] on button "Submit" at bounding box center [547, 19] width 56 height 22
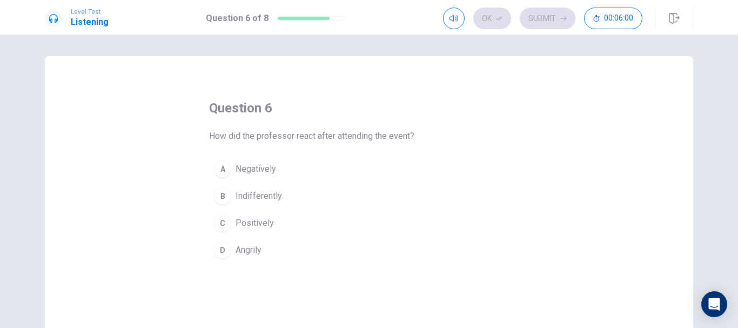
click at [218, 222] on div "C" at bounding box center [222, 222] width 17 height 17
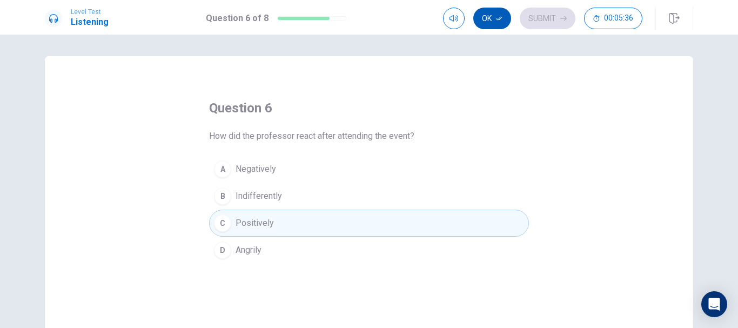
click at [494, 17] on button "Ok" at bounding box center [492, 19] width 38 height 22
click at [539, 22] on button "Submit" at bounding box center [547, 19] width 56 height 22
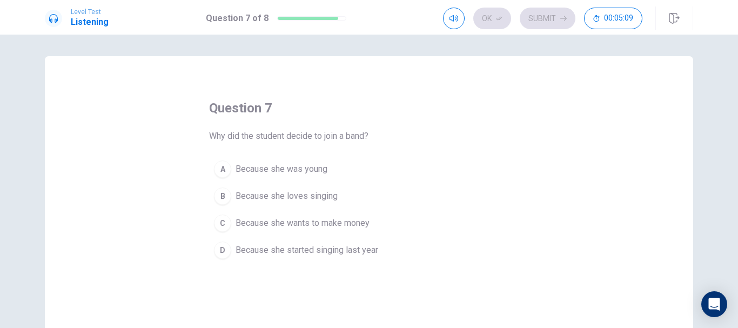
click at [222, 203] on div "B" at bounding box center [222, 195] width 17 height 17
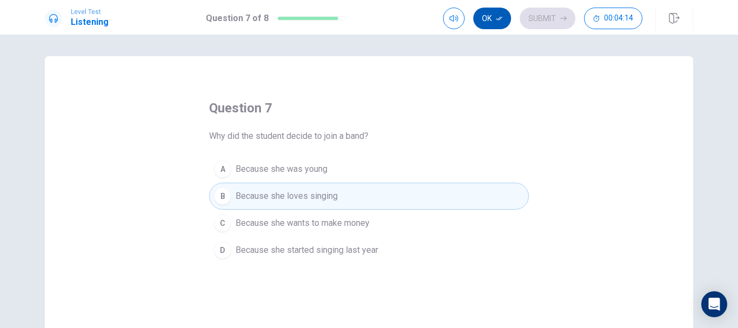
click at [491, 21] on button "Ok" at bounding box center [492, 19] width 38 height 22
click at [549, 14] on button "Submit" at bounding box center [547, 19] width 56 height 22
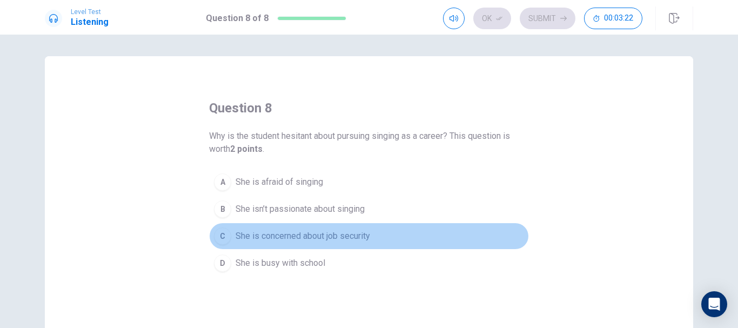
click at [226, 235] on div "C" at bounding box center [222, 235] width 17 height 17
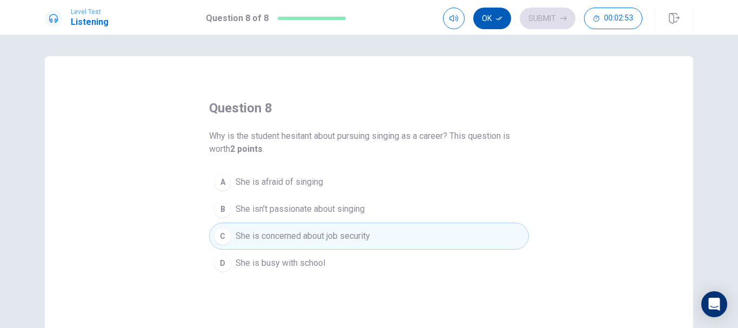
click at [496, 16] on icon "button" at bounding box center [499, 18] width 6 height 6
click at [546, 19] on button "Submit" at bounding box center [547, 19] width 56 height 22
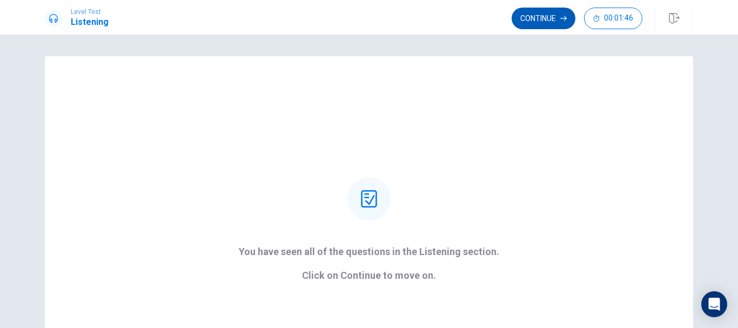
click at [537, 22] on button "Continue" at bounding box center [543, 19] width 64 height 22
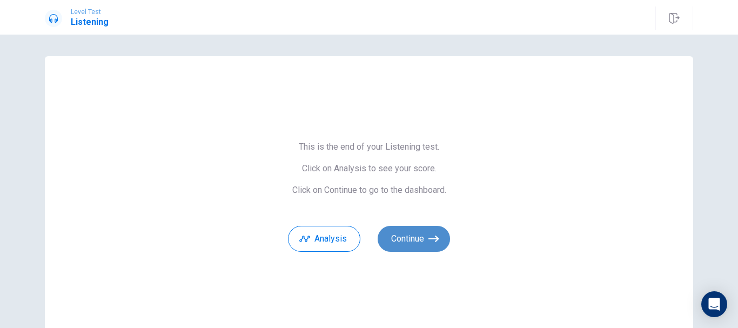
click at [425, 240] on button "Continue" at bounding box center [413, 239] width 72 height 26
